Goal: Transaction & Acquisition: Purchase product/service

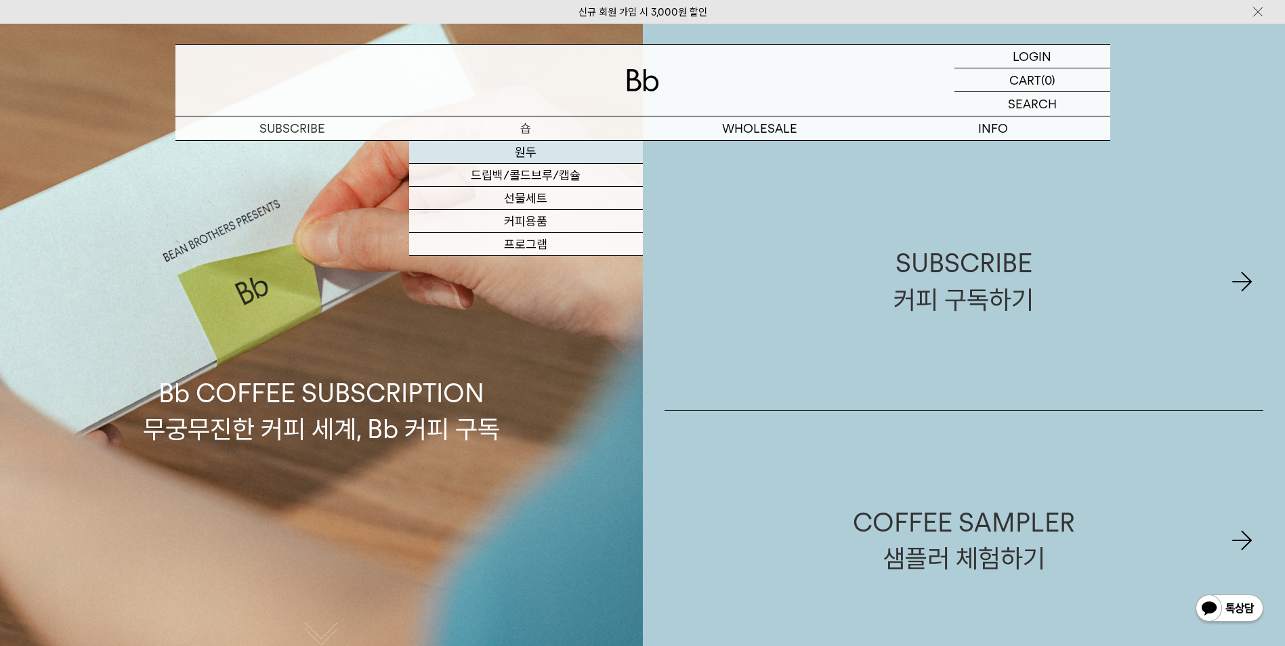
click at [527, 150] on link "원두" at bounding box center [526, 152] width 234 height 23
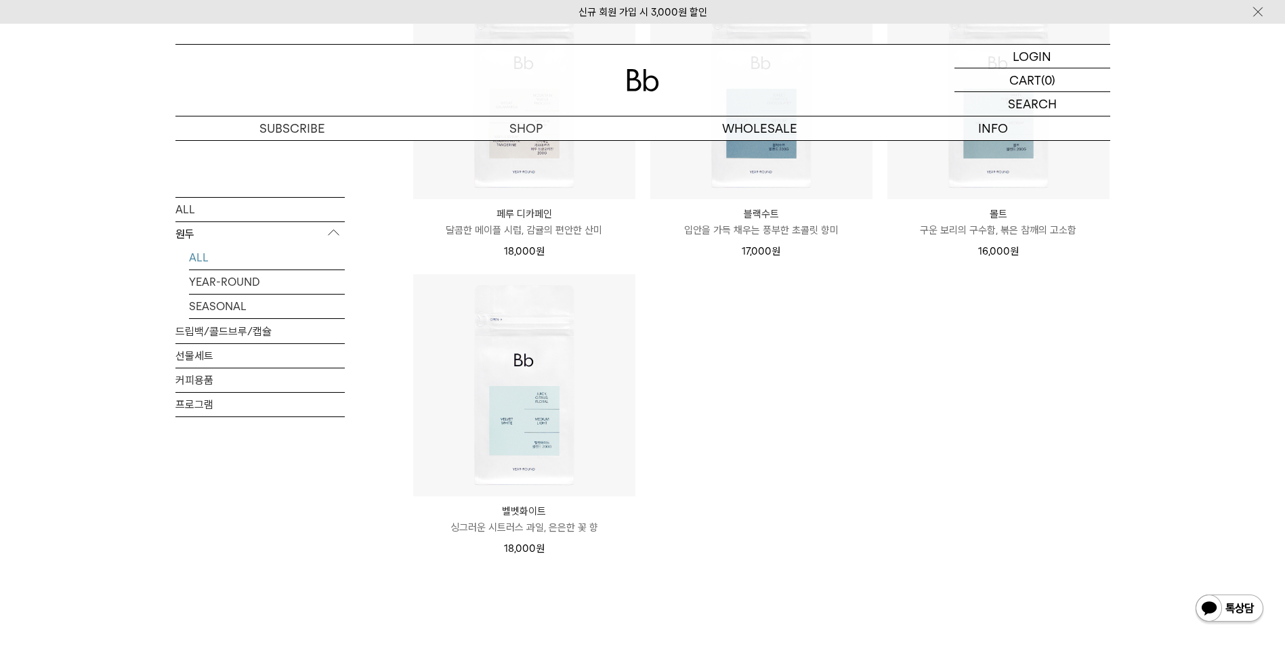
scroll to position [1084, 0]
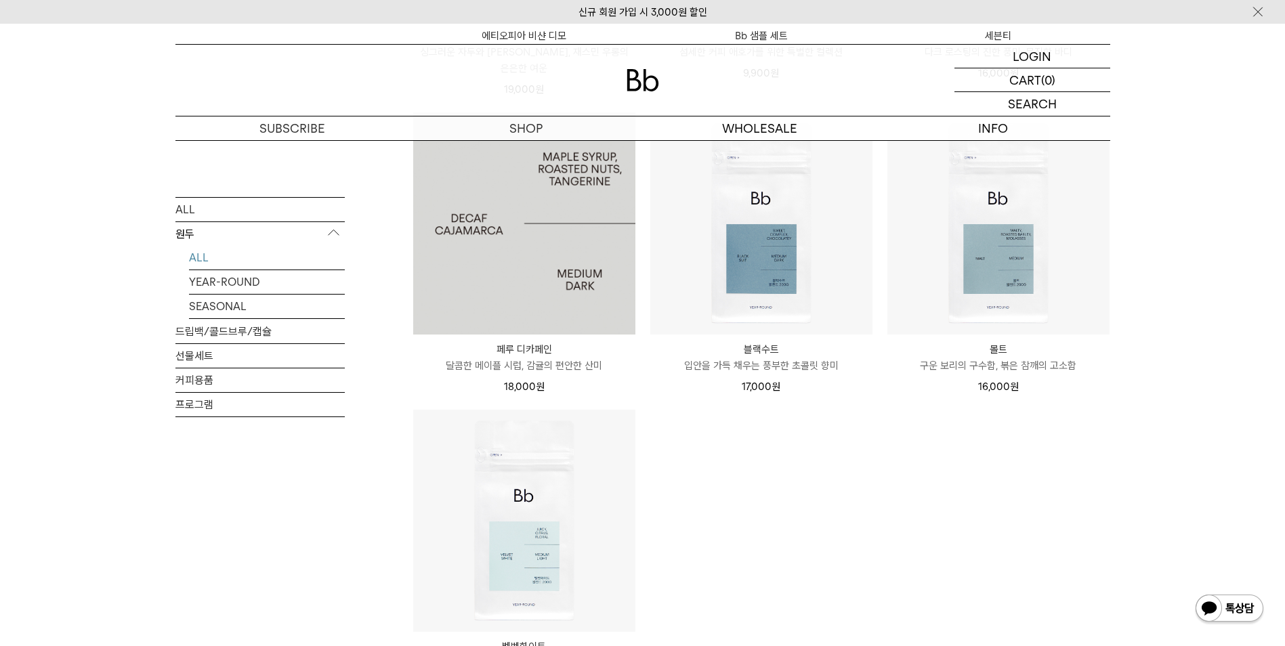
click at [510, 270] on img at bounding box center [524, 223] width 222 height 222
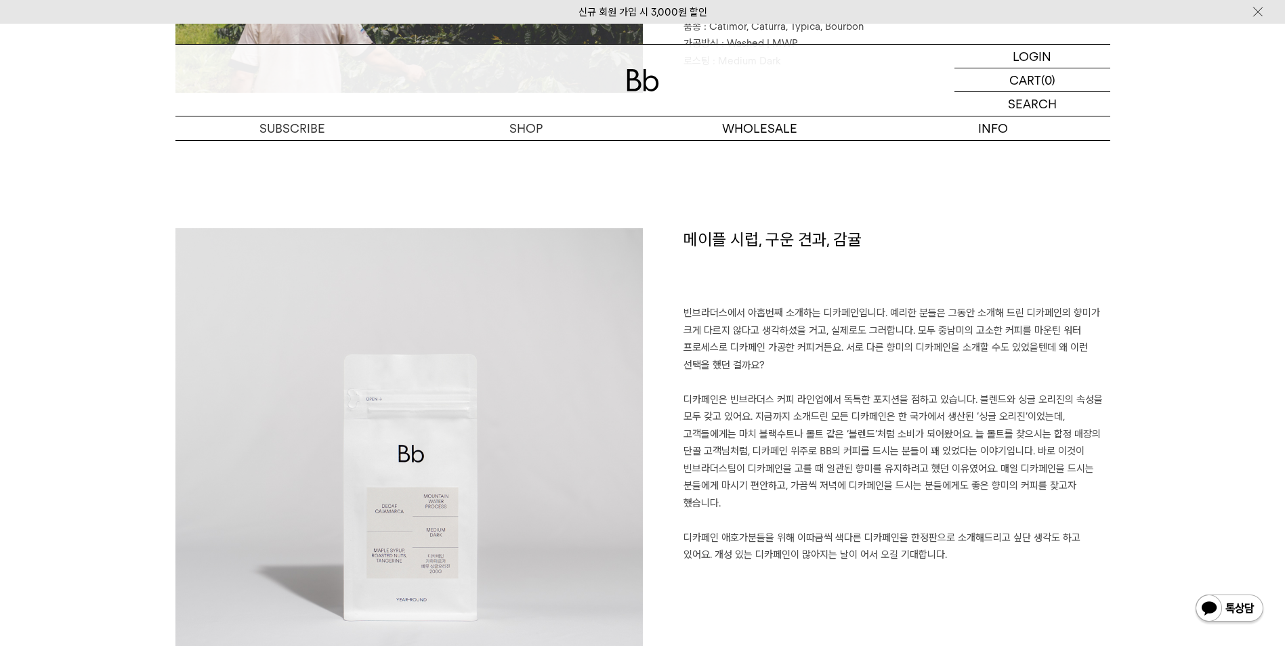
scroll to position [542, 0]
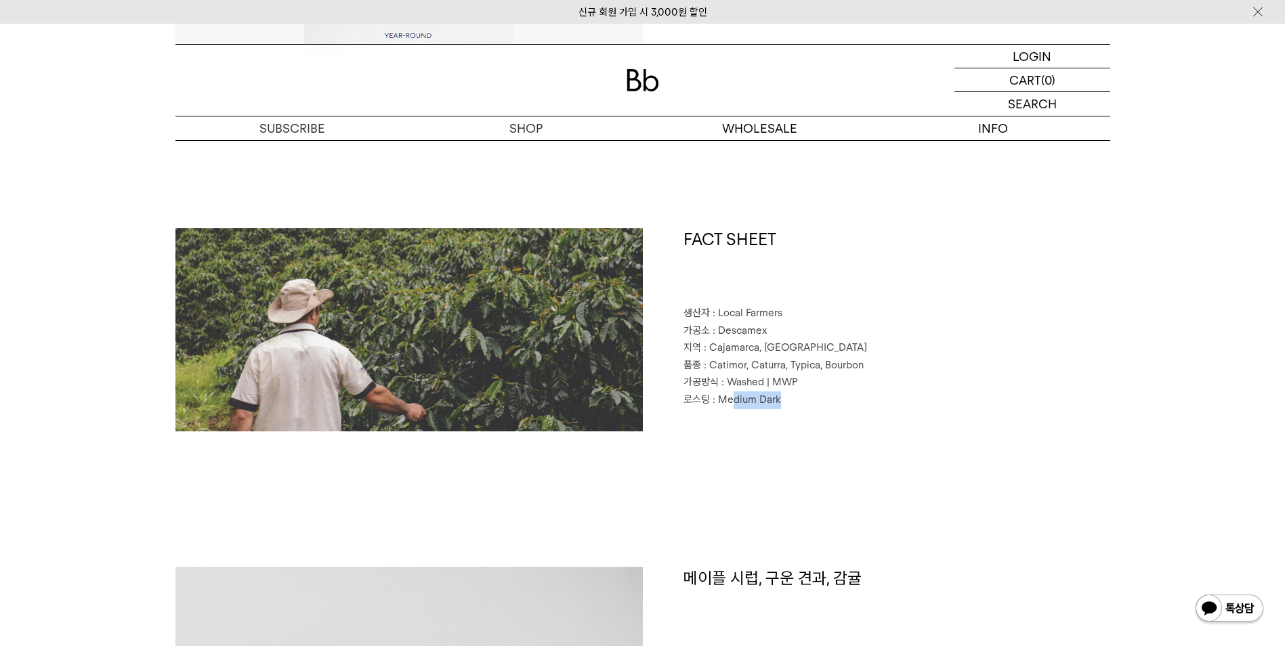
drag, startPoint x: 783, startPoint y: 402, endPoint x: 733, endPoint y: 408, distance: 49.8
click at [733, 408] on p "로스팅 : Medium Dark" at bounding box center [897, 401] width 427 height 18
drag, startPoint x: 733, startPoint y: 408, endPoint x: 739, endPoint y: 506, distance: 97.7
click at [800, 478] on div "FACT SHEET 생산자 : Local Farmers 가공소 : Descamex 지역 : Cajamarca, Peru 품종 : Catimor…" at bounding box center [643, 397] width 935 height 339
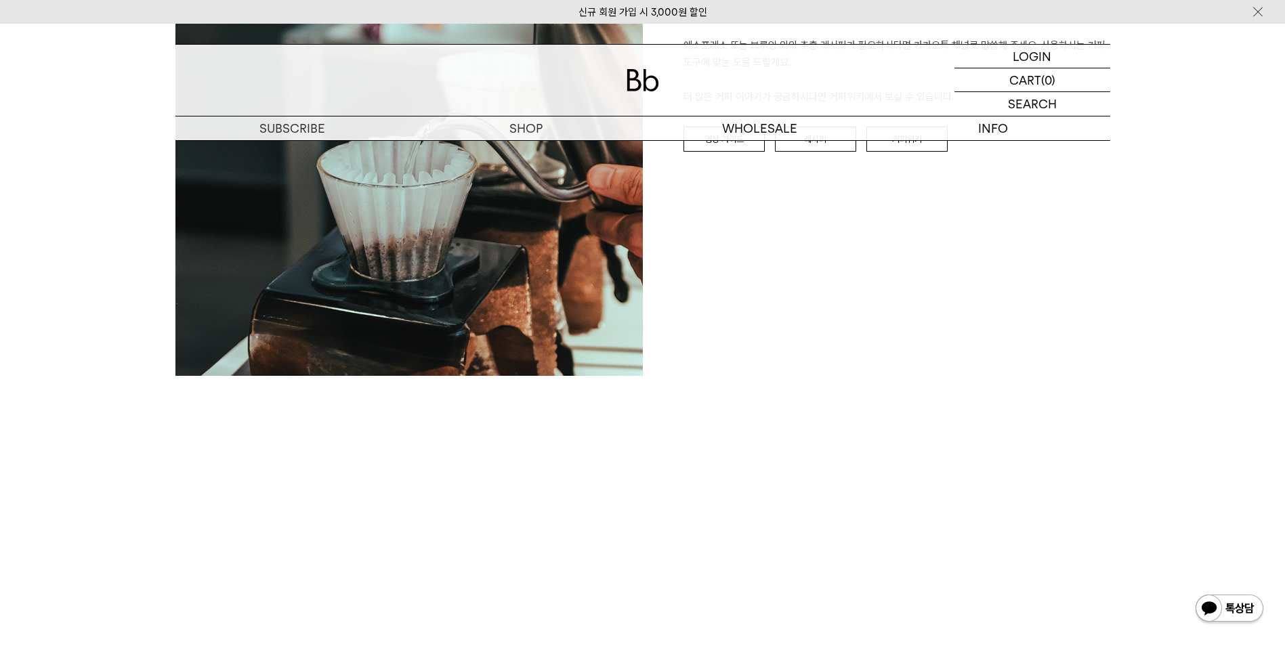
scroll to position [1559, 0]
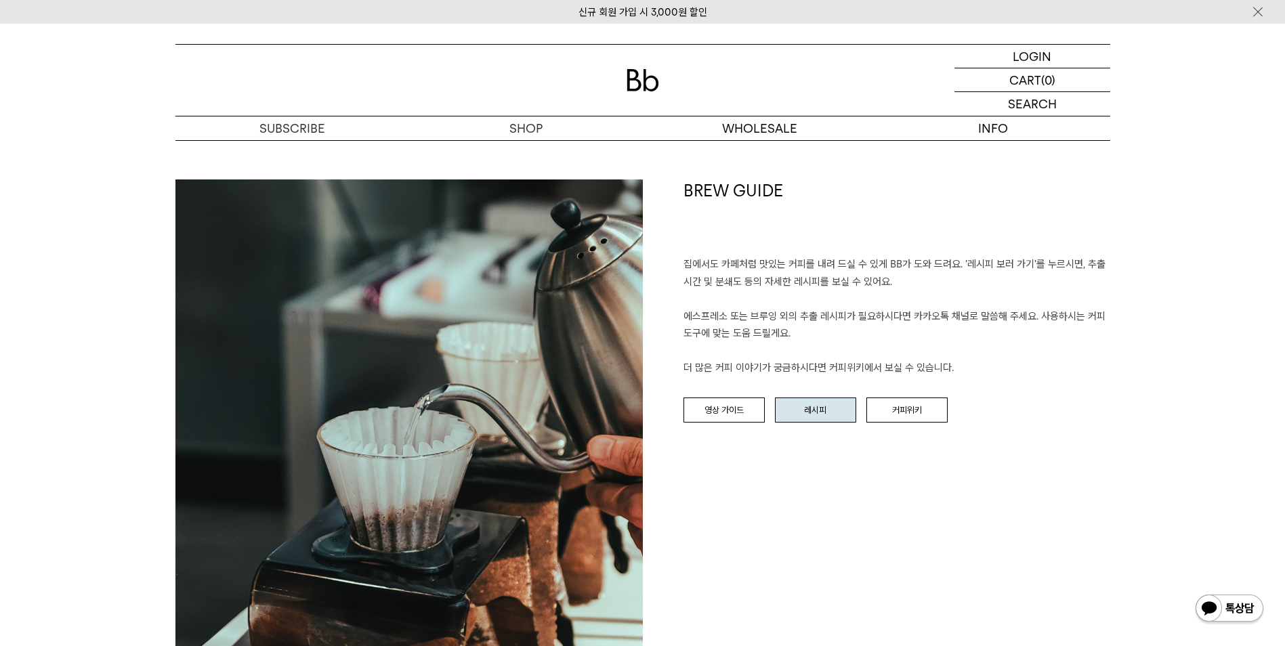
click at [829, 422] on link "레시피" at bounding box center [815, 411] width 81 height 26
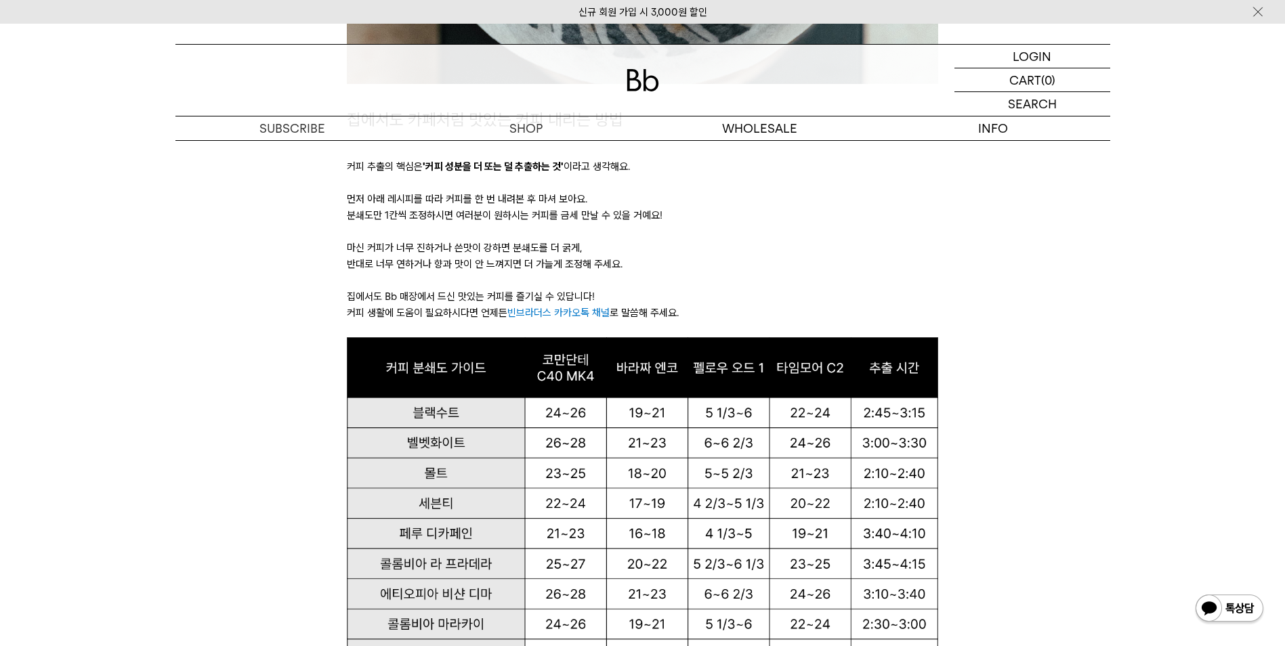
scroll to position [881, 0]
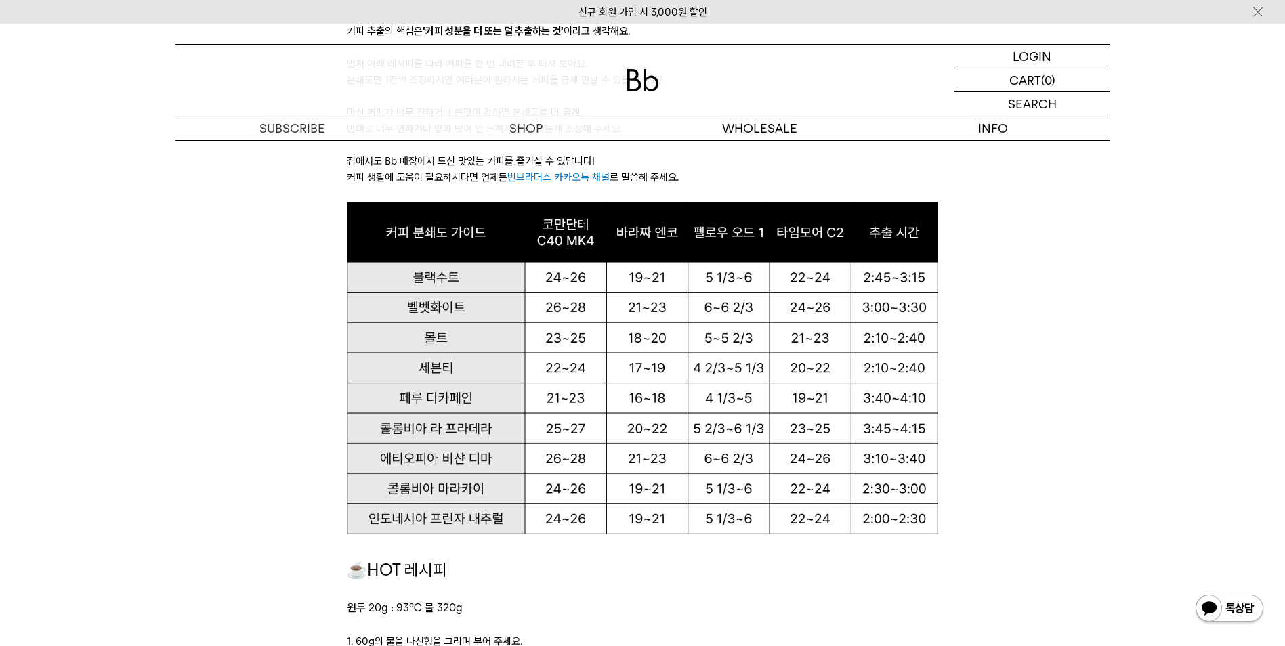
click at [821, 396] on img at bounding box center [643, 368] width 592 height 332
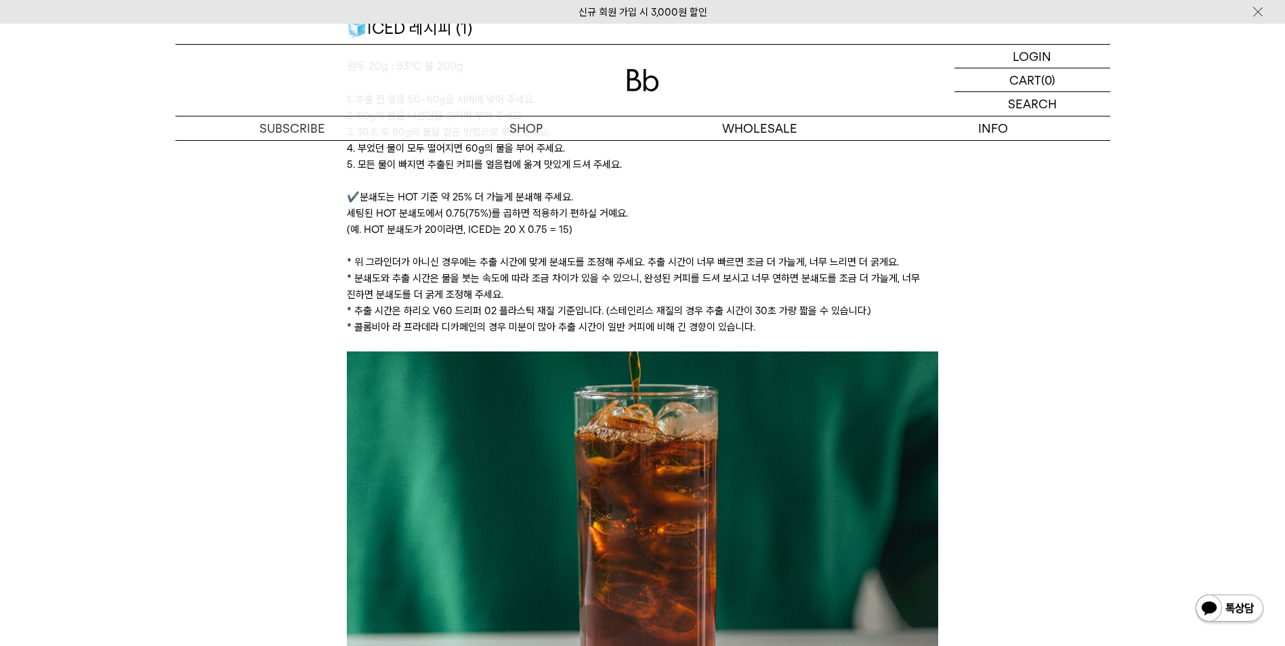
scroll to position [1897, 0]
